Goal: Complete application form

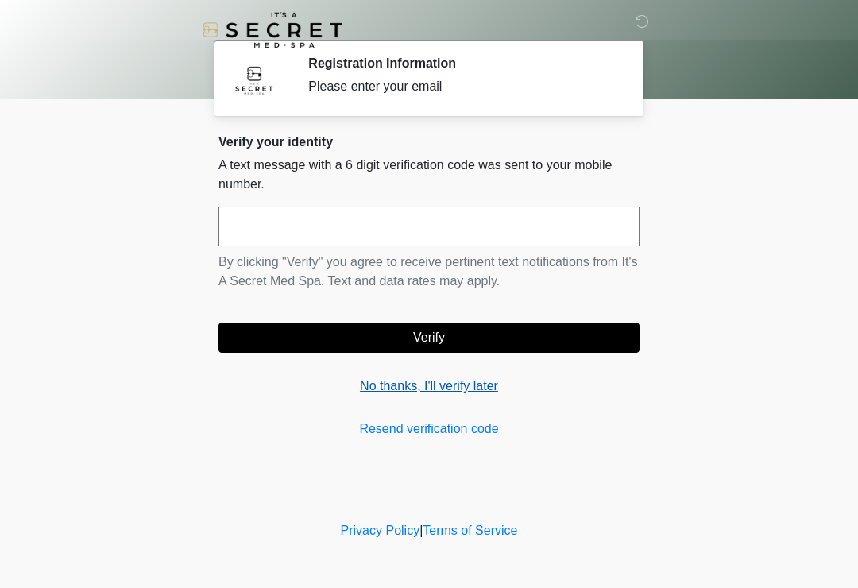
click at [459, 388] on link "No thanks, I'll verify later" at bounding box center [428, 385] width 421 height 19
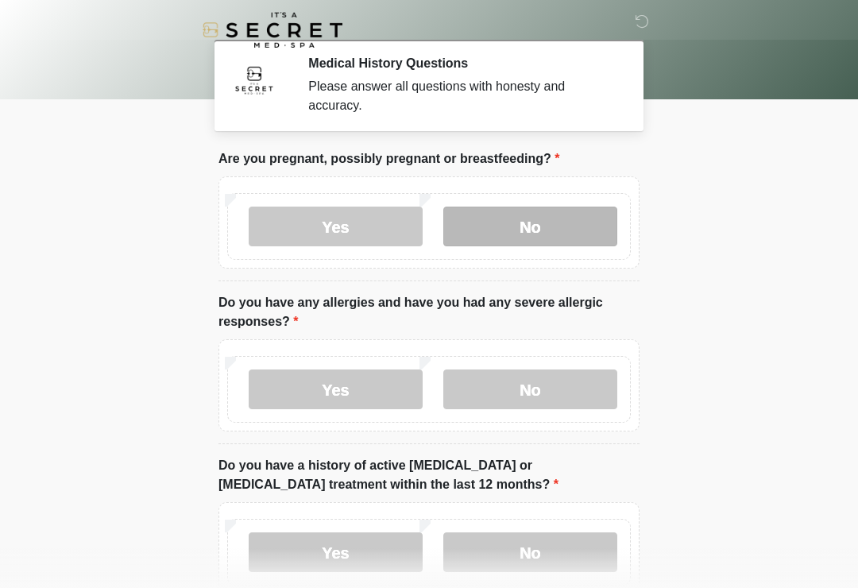
click at [521, 233] on label "No" at bounding box center [530, 226] width 174 height 40
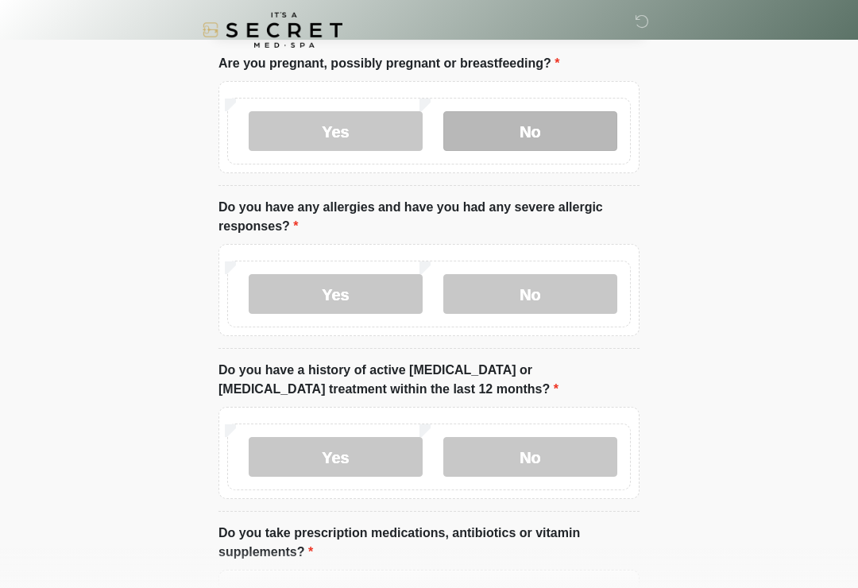
scroll to position [101, 0]
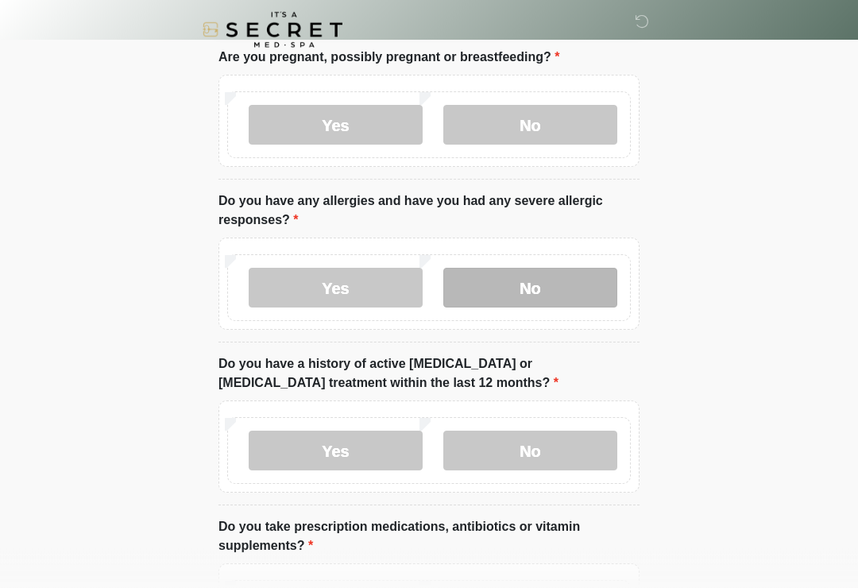
click at [563, 290] on label "No" at bounding box center [530, 288] width 174 height 40
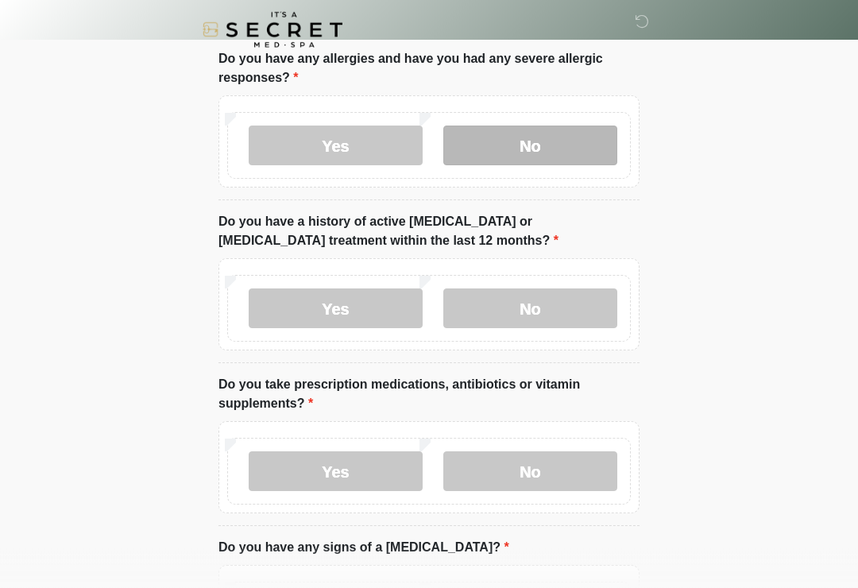
scroll to position [245, 0]
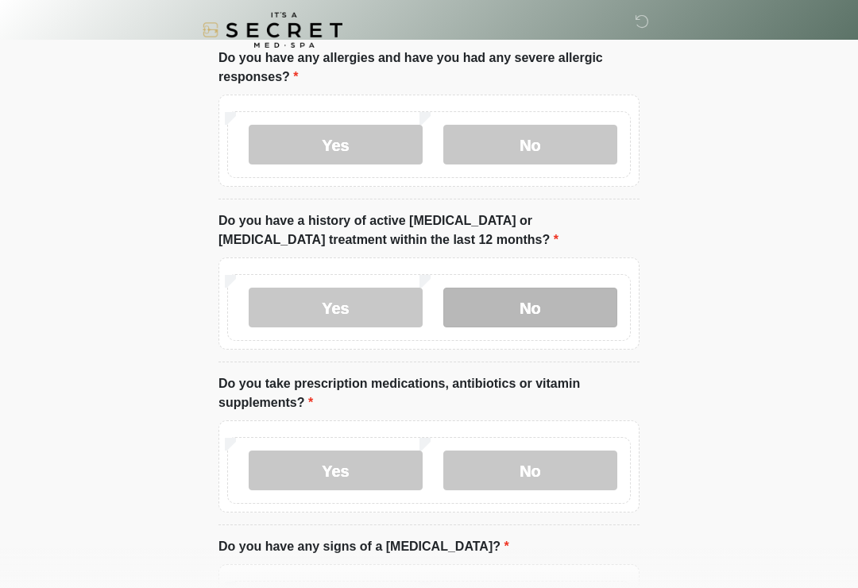
click at [560, 305] on label "No" at bounding box center [530, 308] width 174 height 40
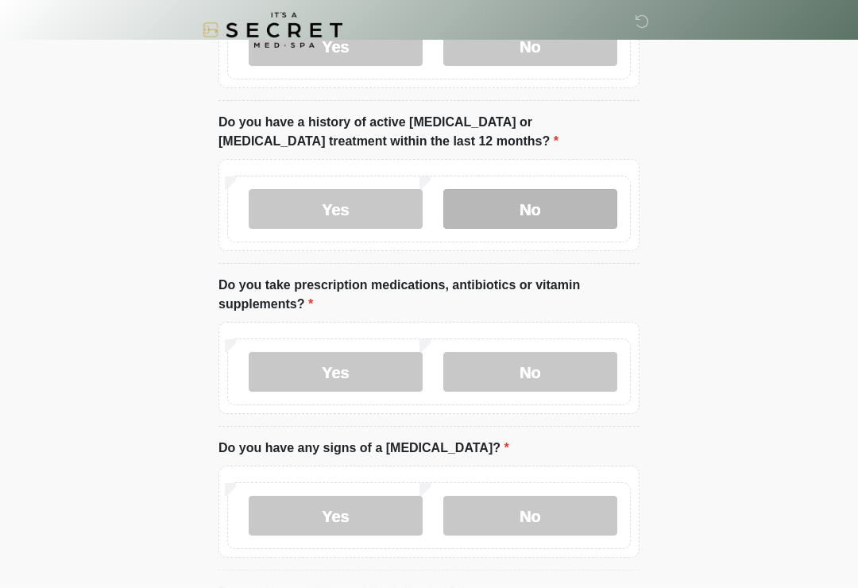
scroll to position [396, 0]
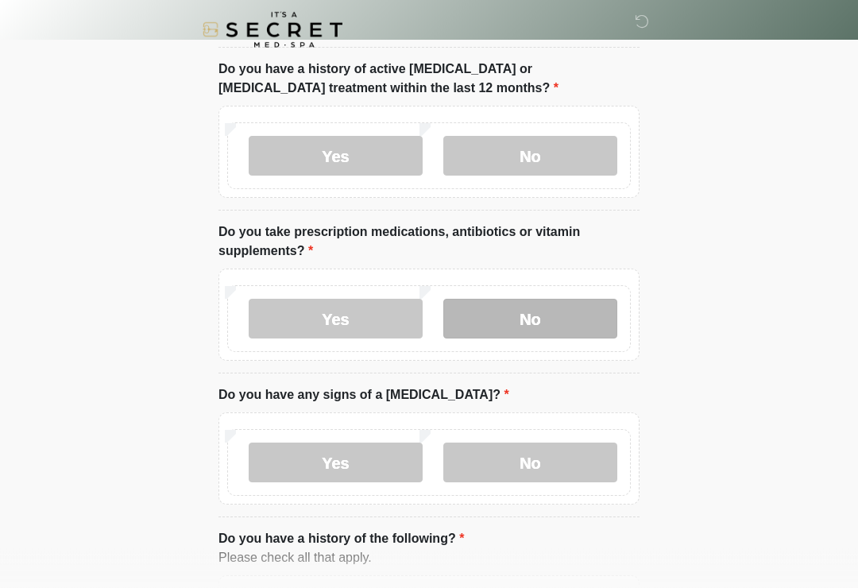
click at [553, 328] on label "No" at bounding box center [530, 319] width 174 height 40
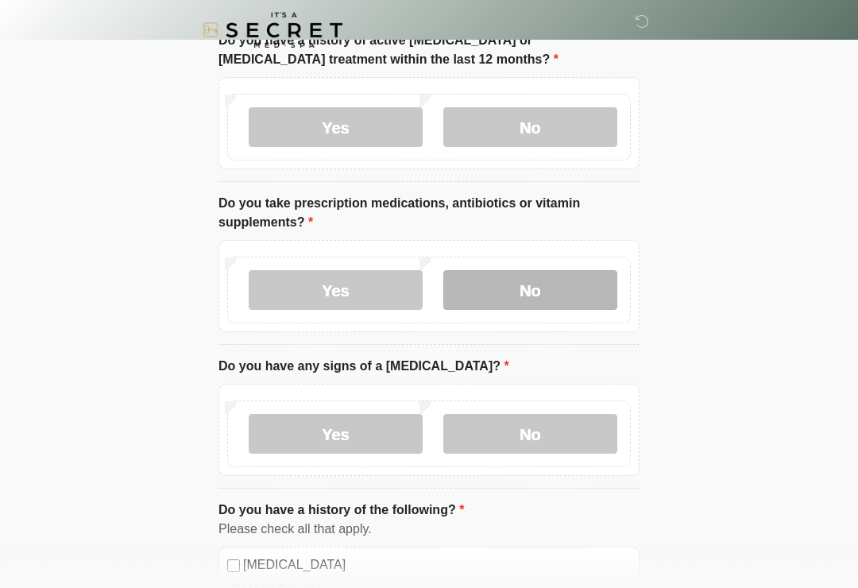
scroll to position [554, 0]
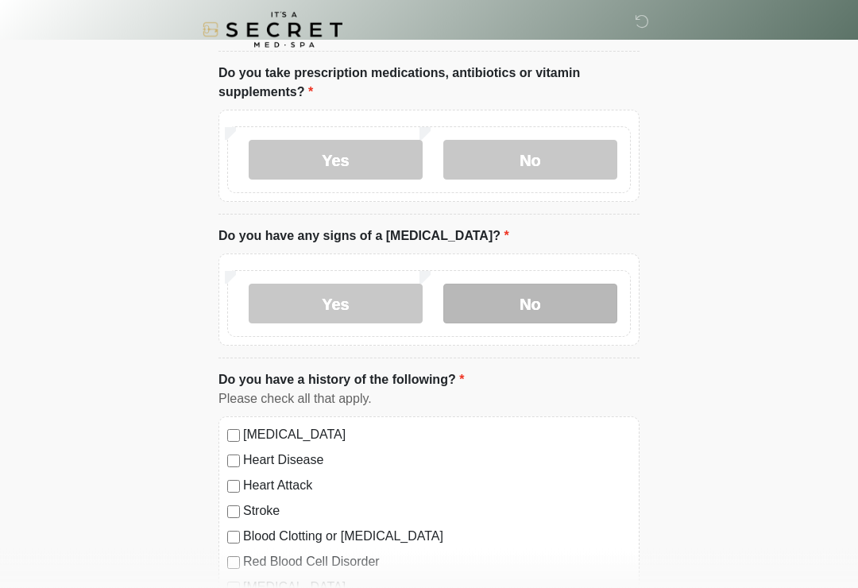
click at [564, 313] on label "No" at bounding box center [530, 304] width 174 height 40
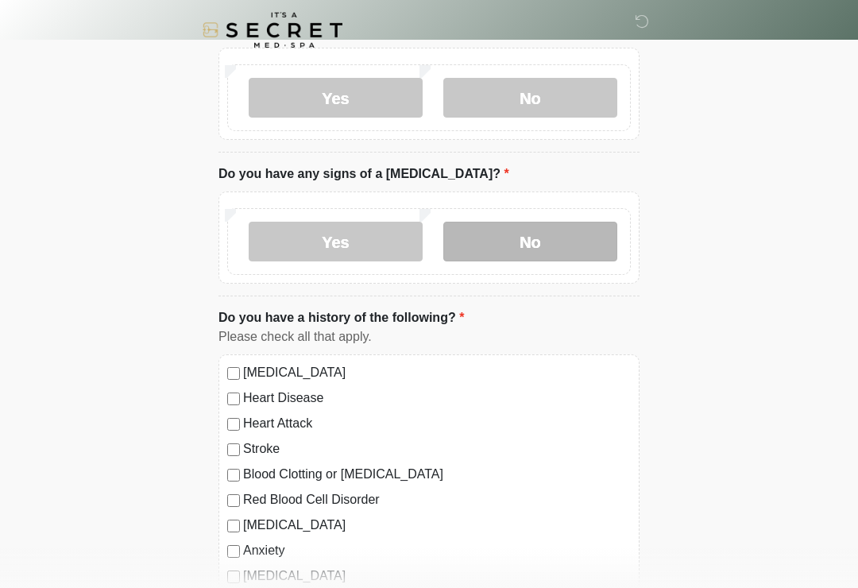
scroll to position [772, 0]
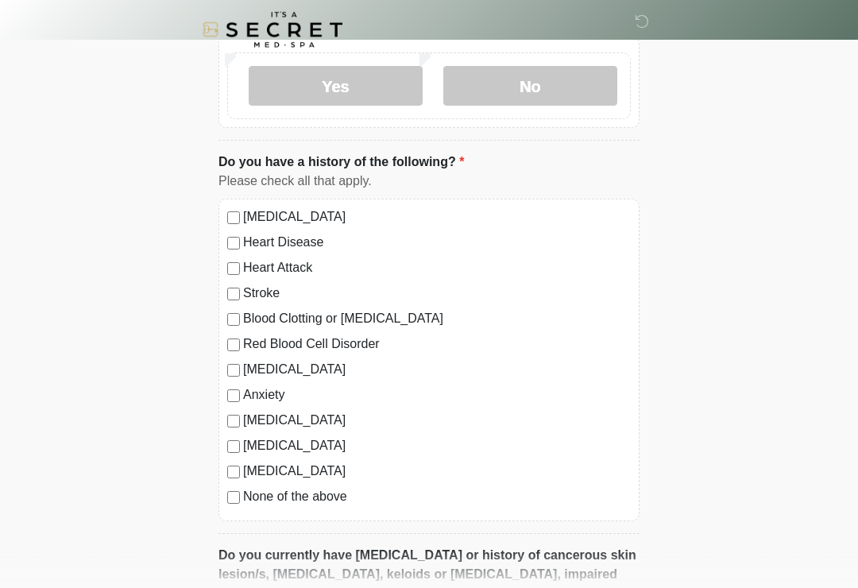
click at [345, 496] on label "None of the above" at bounding box center [437, 497] width 388 height 19
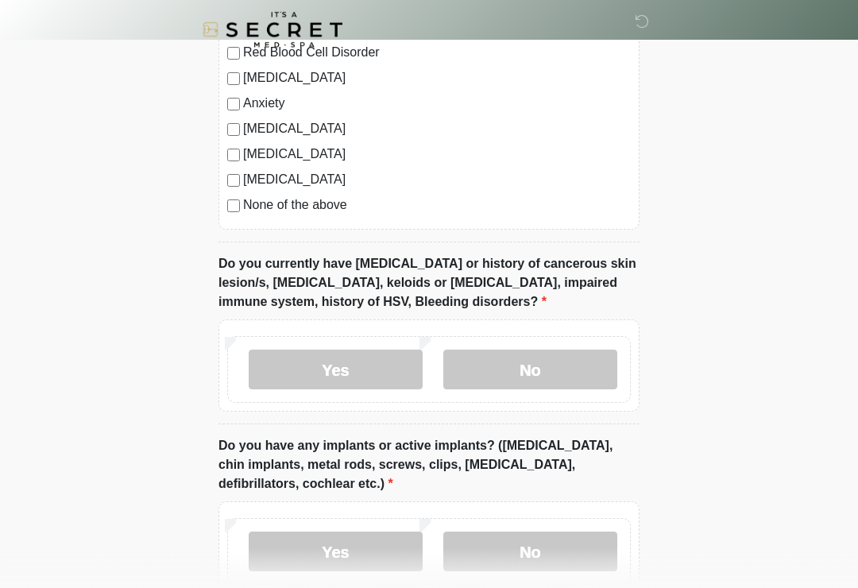
scroll to position [1064, 0]
click at [565, 366] on label "No" at bounding box center [530, 369] width 174 height 40
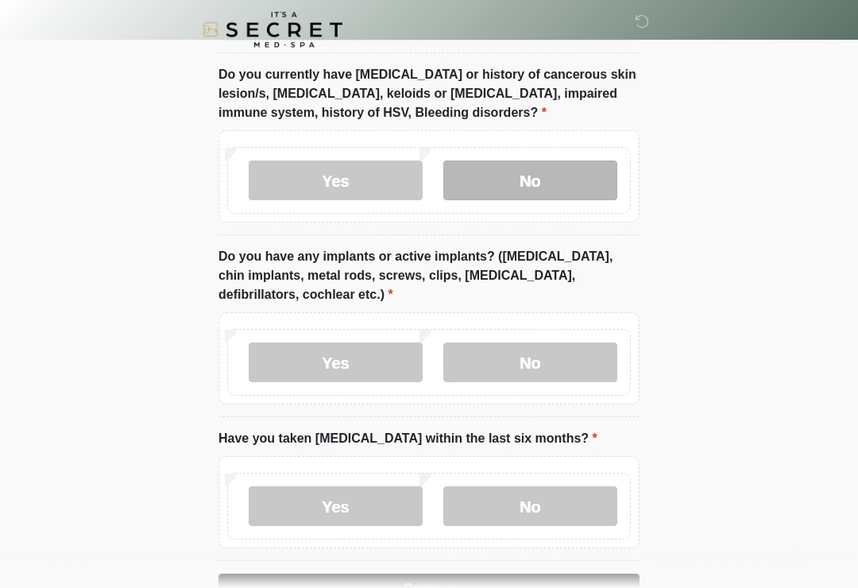
scroll to position [1256, 0]
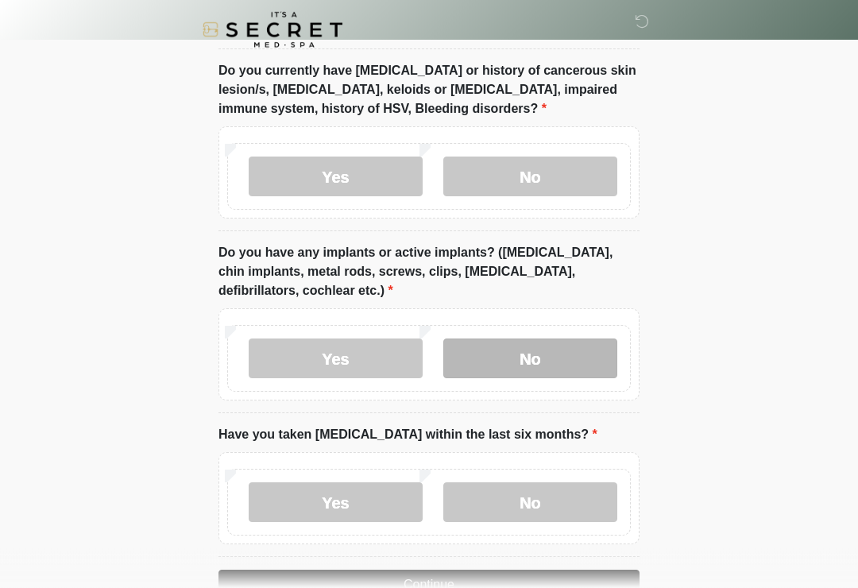
click at [578, 359] on label "No" at bounding box center [530, 359] width 174 height 40
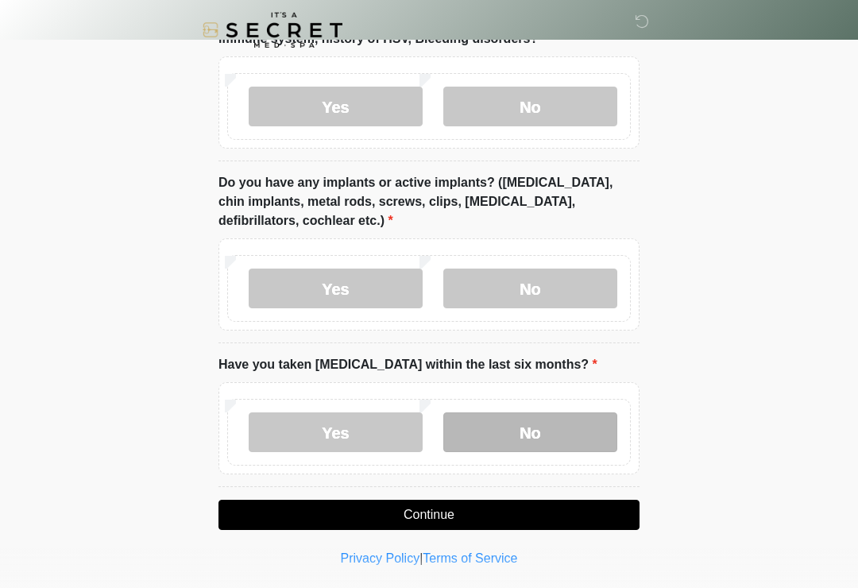
click at [585, 435] on label "No" at bounding box center [530, 432] width 174 height 40
click at [562, 518] on button "Continue" at bounding box center [428, 515] width 421 height 30
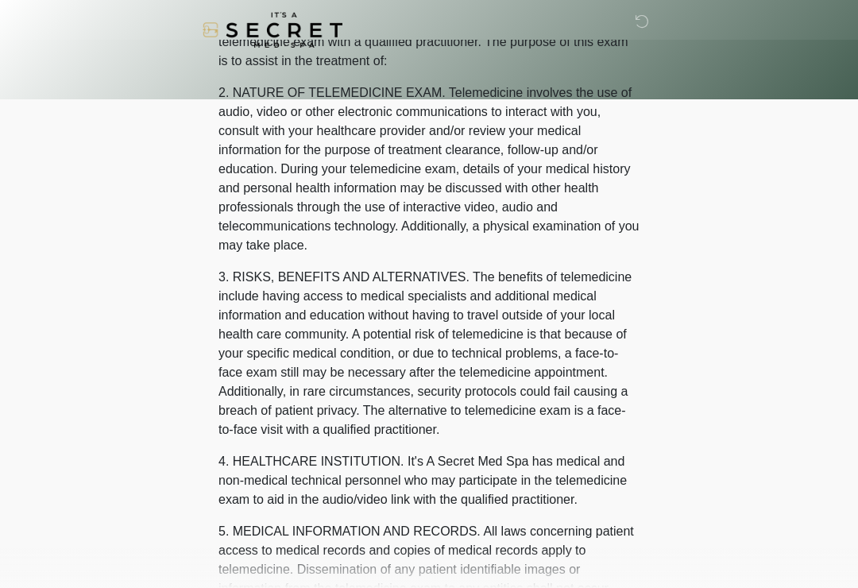
scroll to position [0, 0]
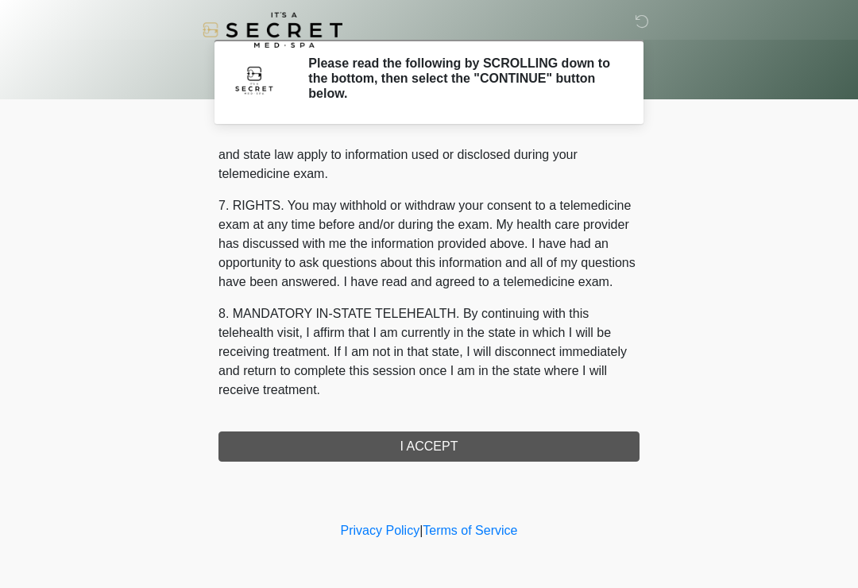
click at [521, 465] on div "‎ ‎ Please read the following by SCROLLING down to the bottom, then select the …" at bounding box center [429, 259] width 477 height 486
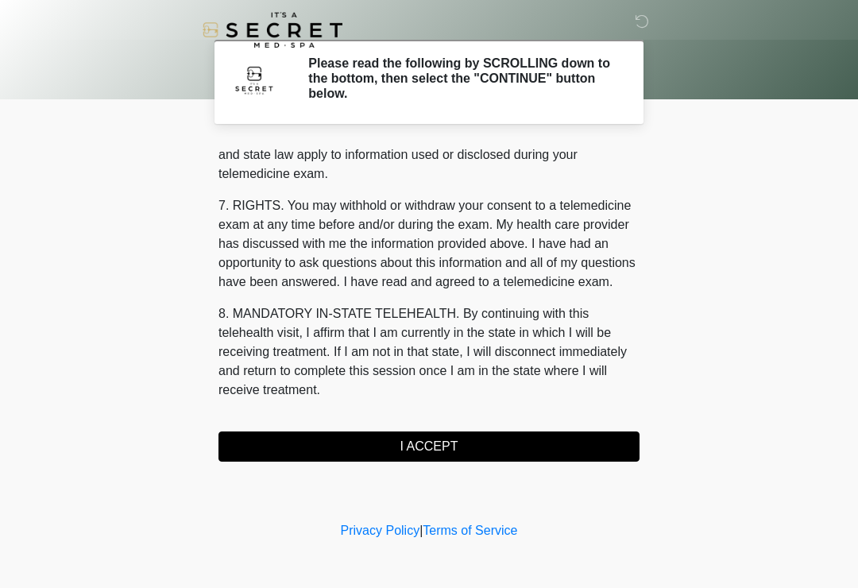
click at [513, 450] on button "I ACCEPT" at bounding box center [428, 446] width 421 height 30
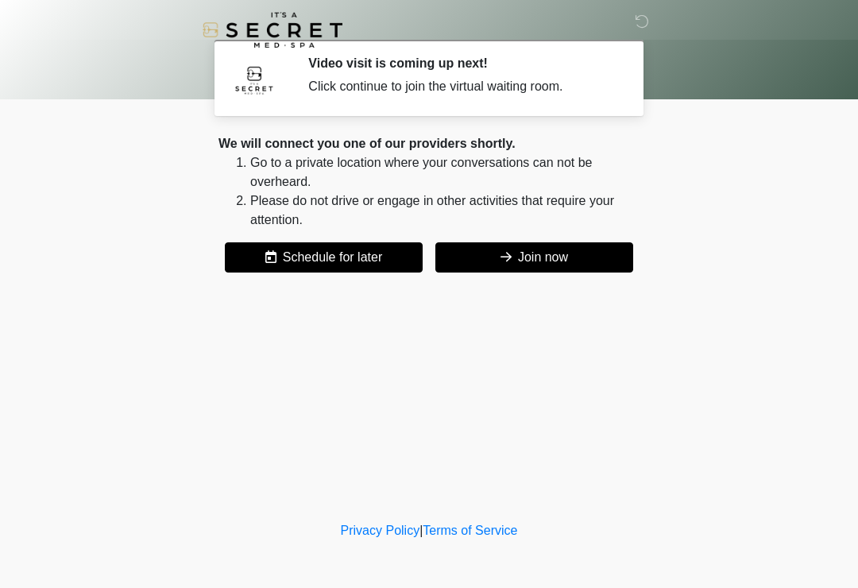
click at [584, 261] on button "Join now" at bounding box center [534, 257] width 198 height 30
